Goal: Task Accomplishment & Management: Complete application form

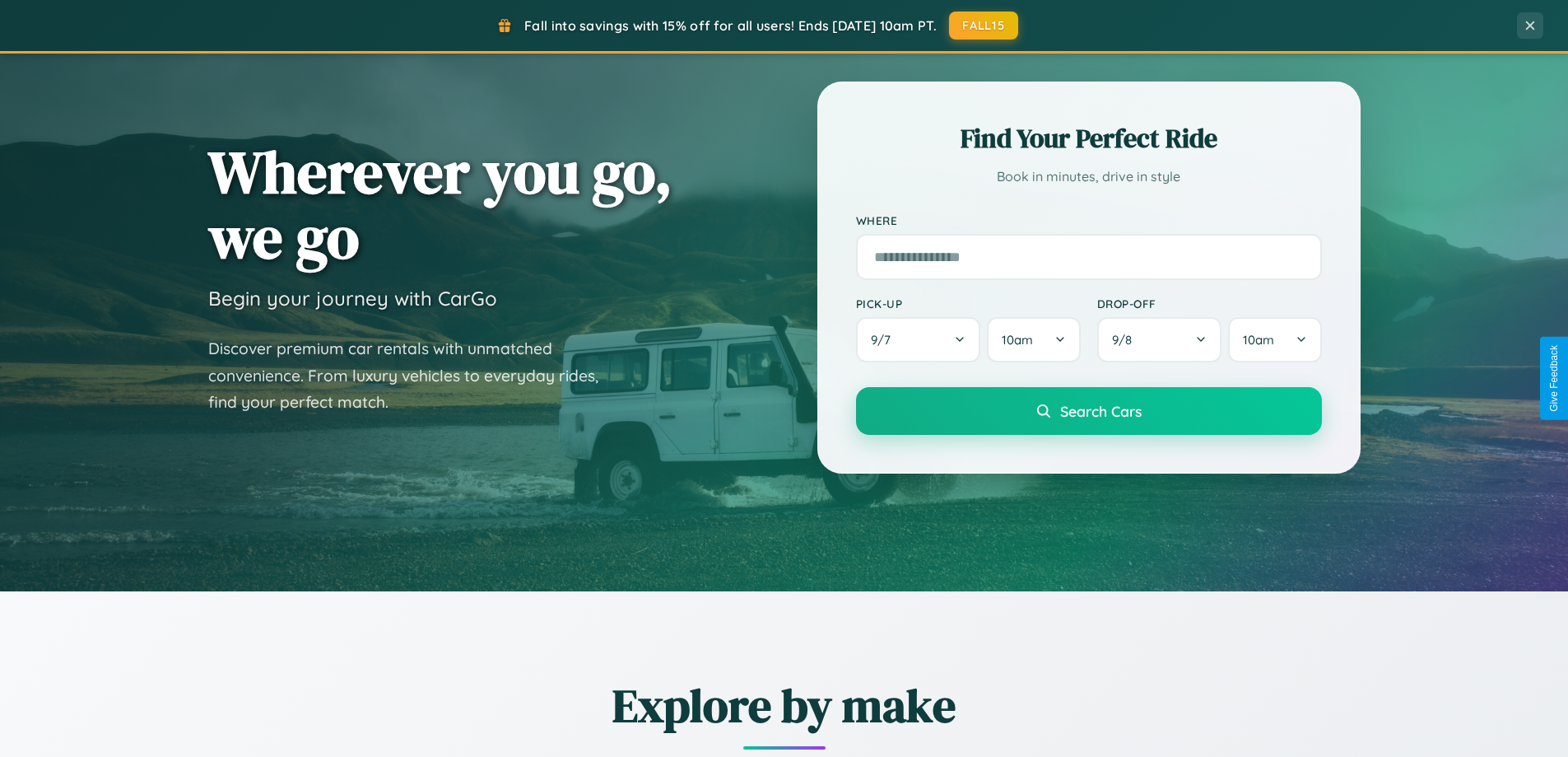
scroll to position [1133, 0]
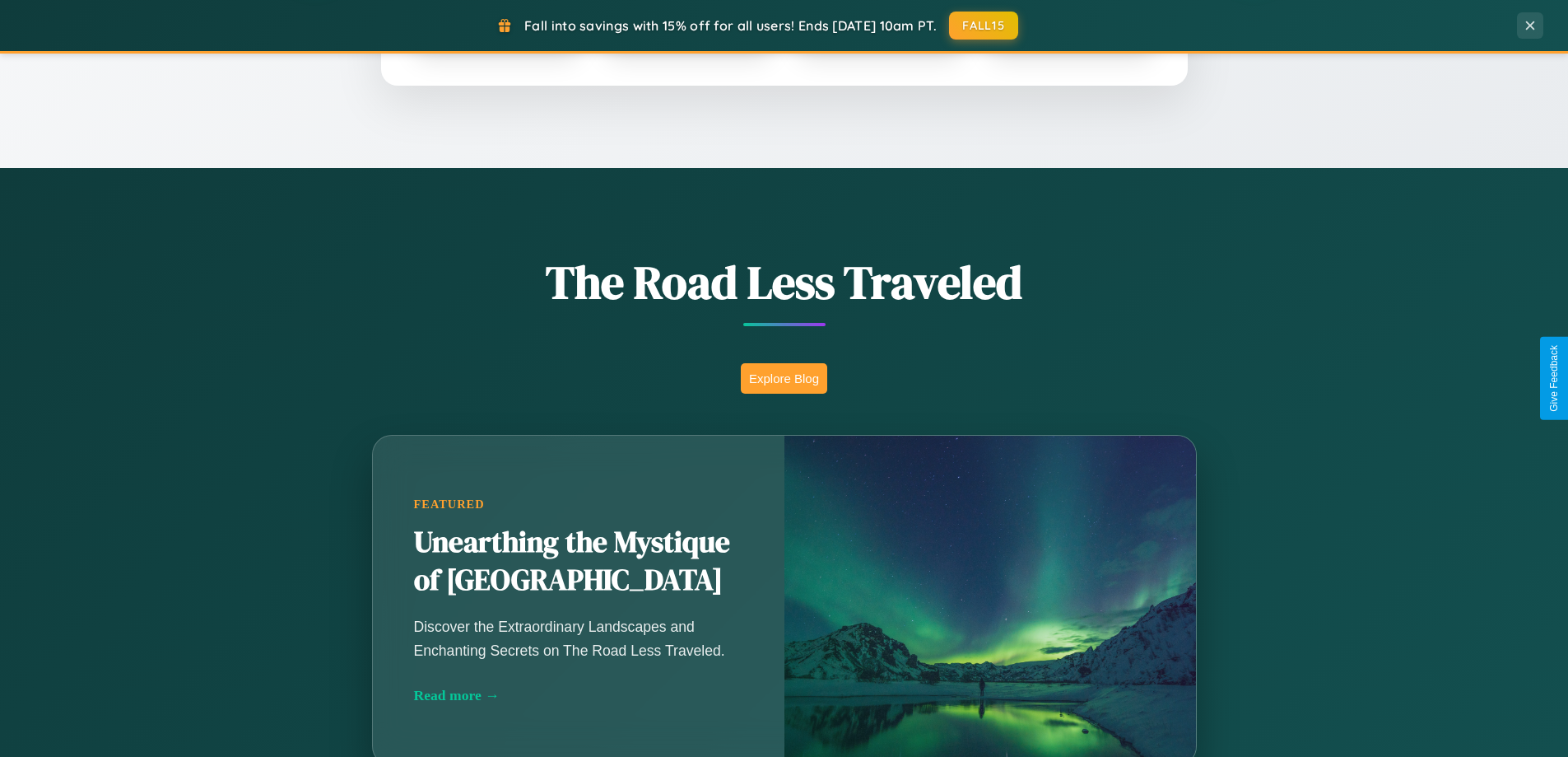
click at [784, 378] on button "Explore Blog" at bounding box center [784, 378] width 86 height 31
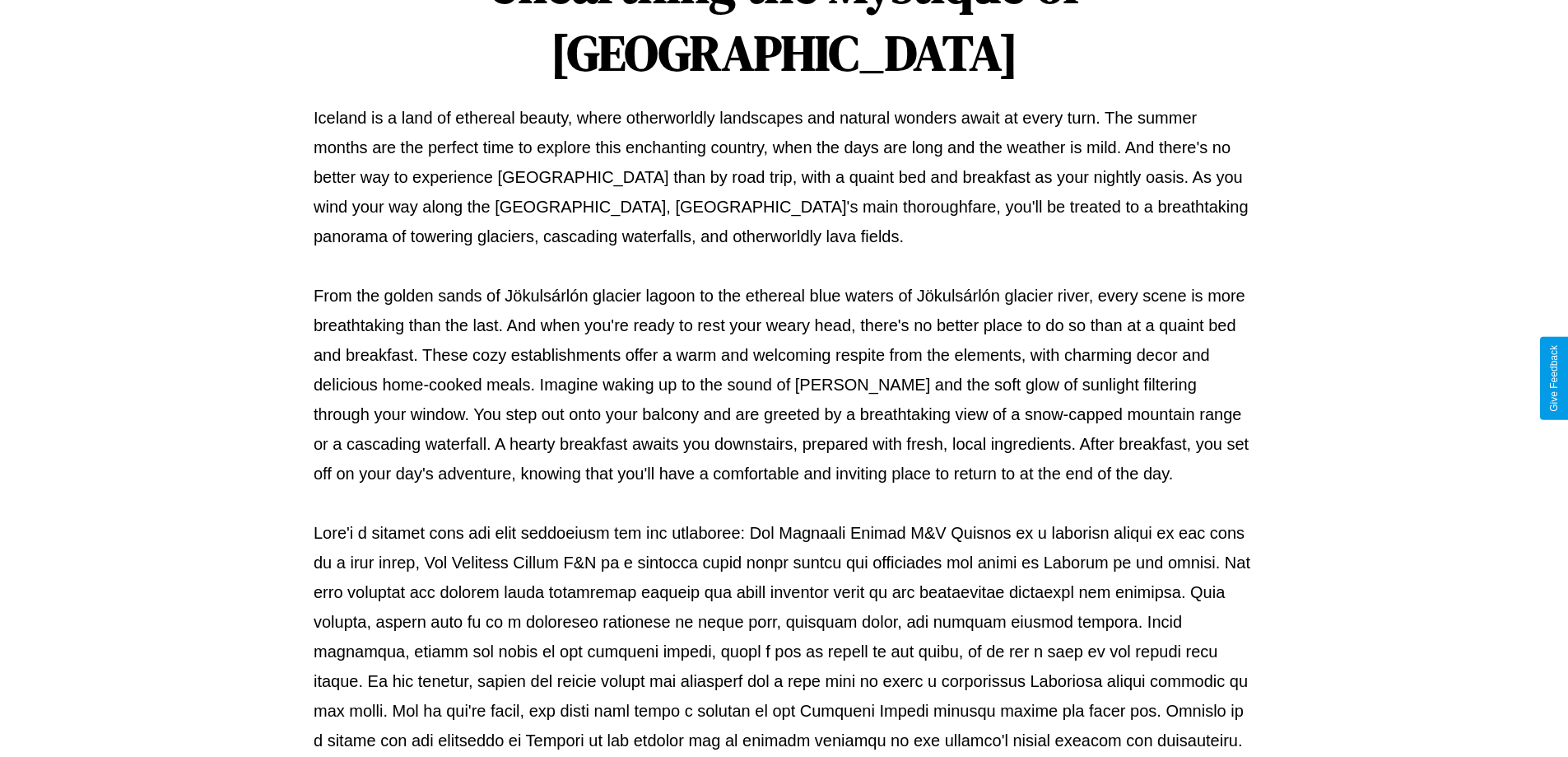
scroll to position [533, 0]
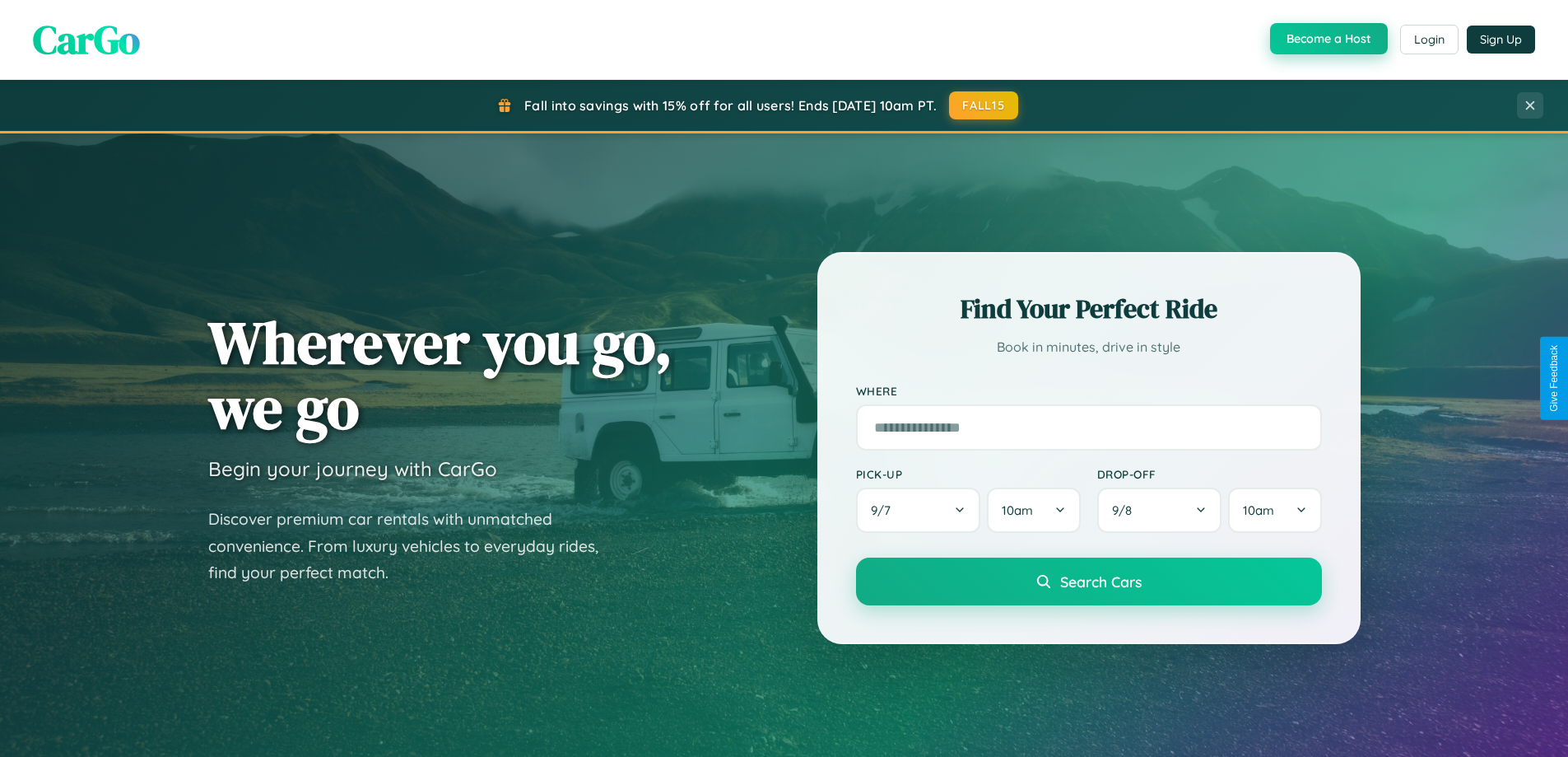
click at [1326, 40] on button "Become a Host" at bounding box center [1328, 39] width 118 height 32
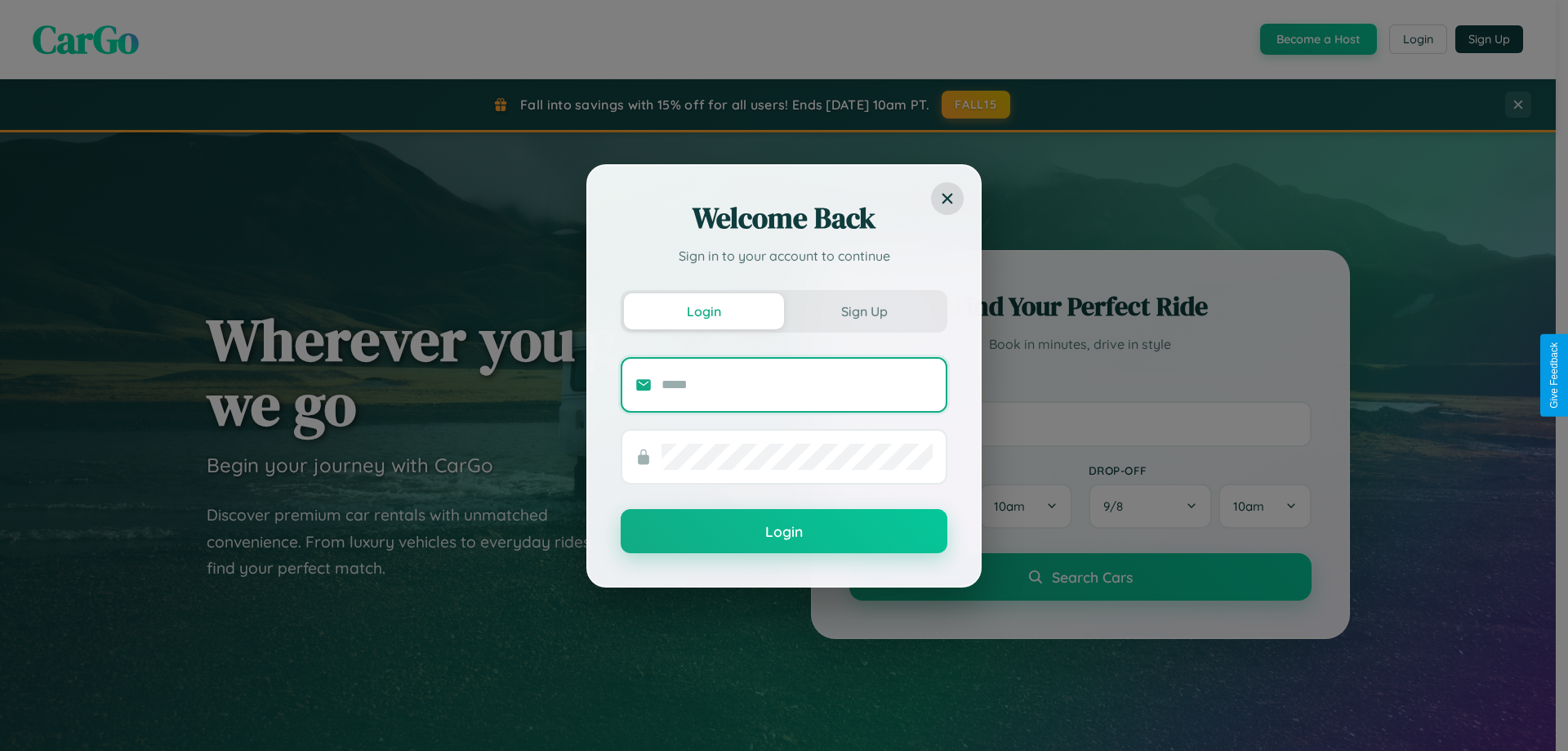
click at [797, 383] on input "text" at bounding box center [797, 384] width 271 height 27
type input "**********"
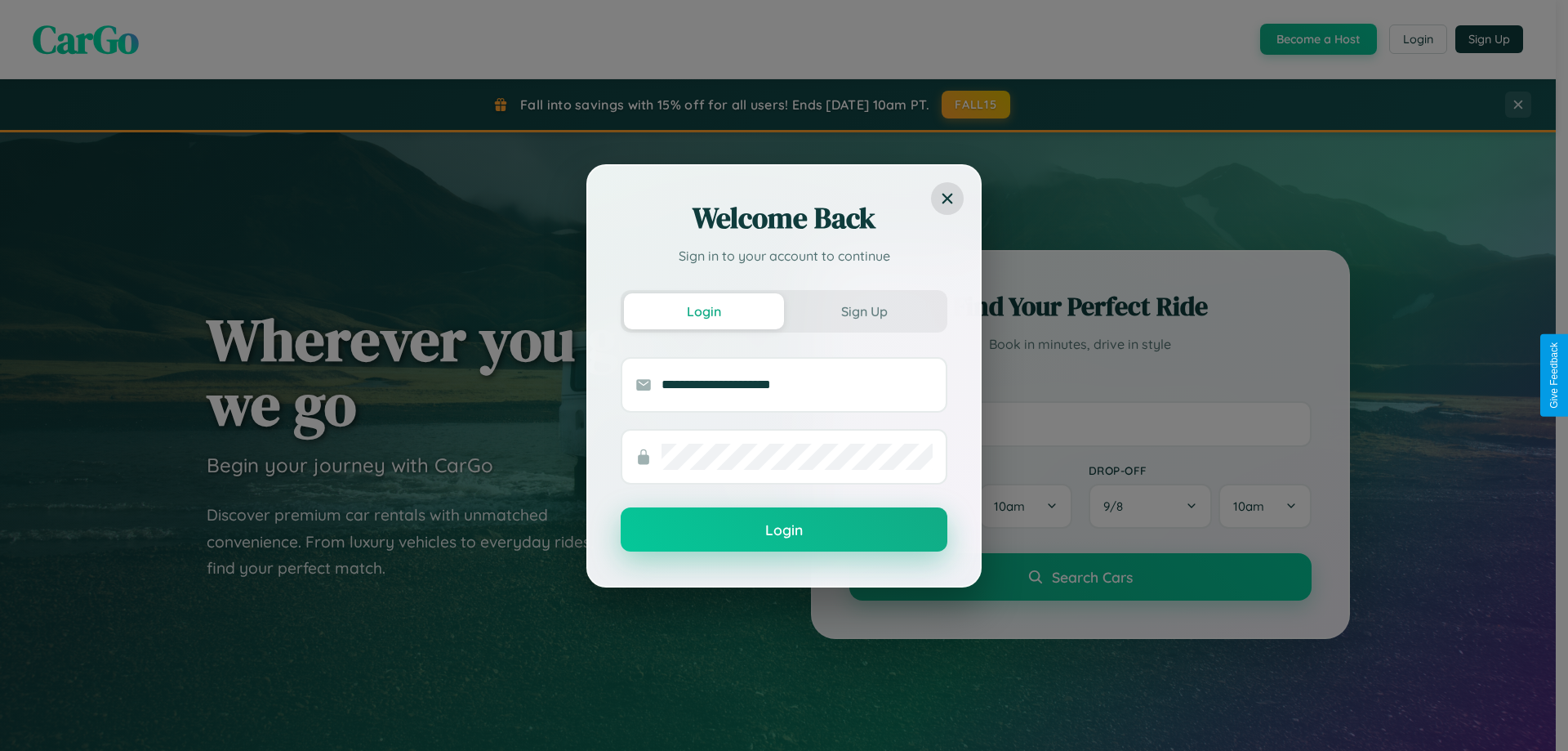
click at [784, 530] on button "Login" at bounding box center [784, 529] width 326 height 44
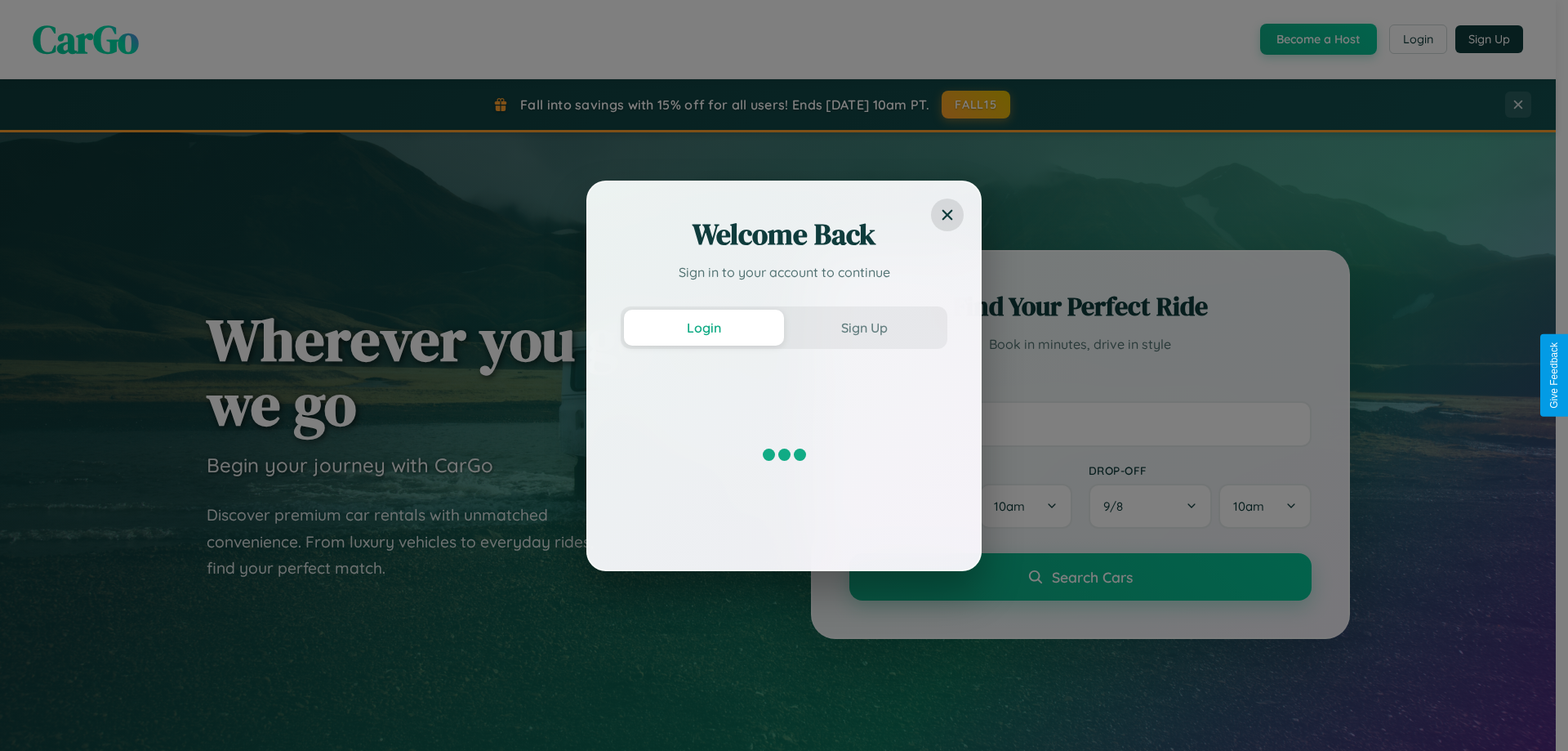
click at [1316, 39] on div "Welcome Back Sign in to your account to continue Login Sign Up" at bounding box center [784, 376] width 1568 height 751
click at [864, 326] on button "Sign Up" at bounding box center [864, 327] width 160 height 36
